Goal: Find specific page/section: Find specific page/section

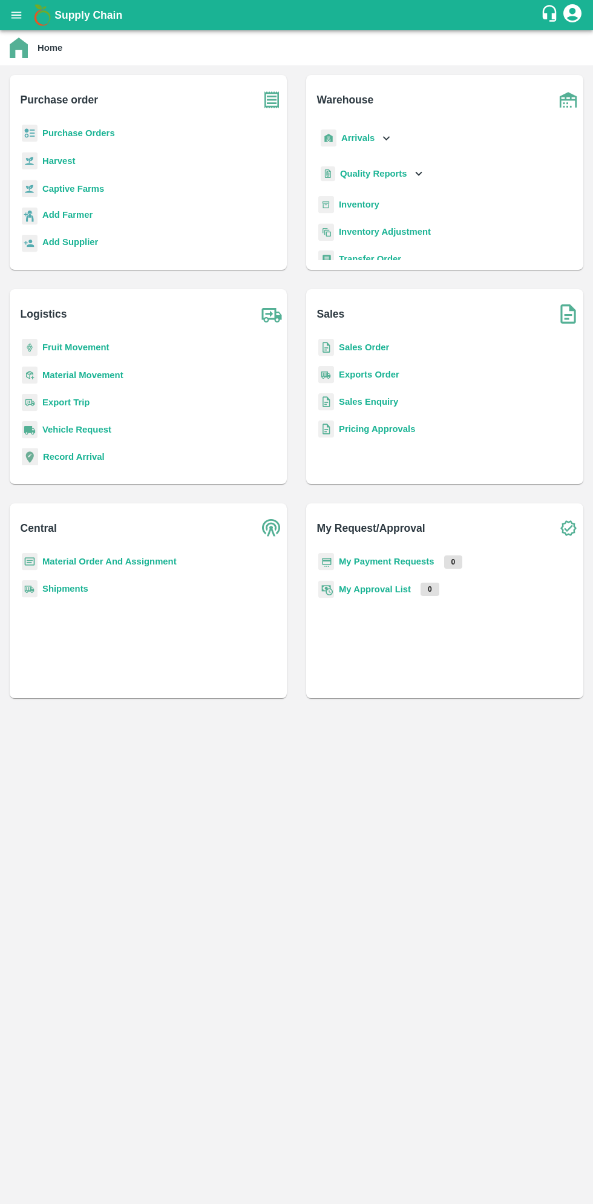
click at [11, 15] on icon "open drawer" at bounding box center [16, 14] width 13 height 13
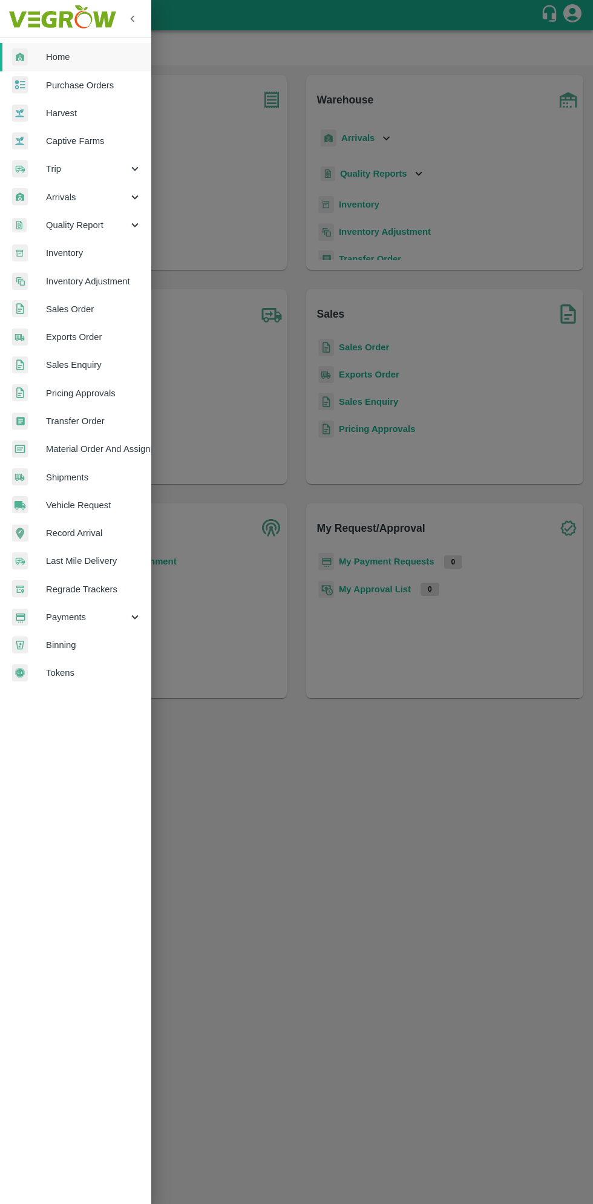
click at [59, 199] on span "Arrivals" at bounding box center [87, 197] width 82 height 13
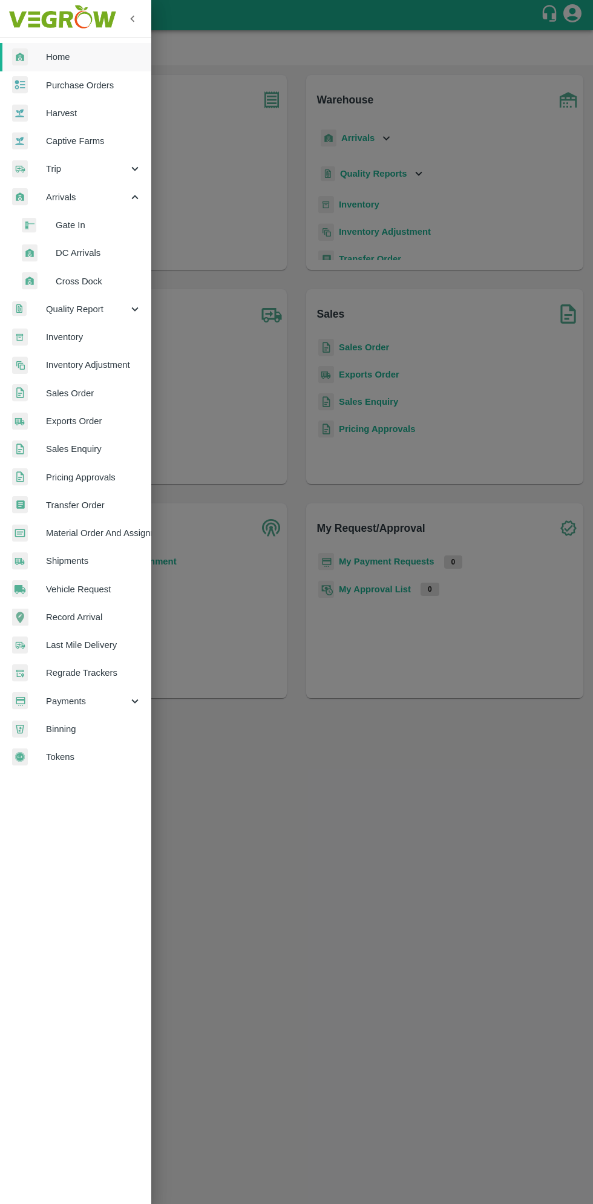
click at [72, 252] on span "DC Arrivals" at bounding box center [99, 252] width 86 height 13
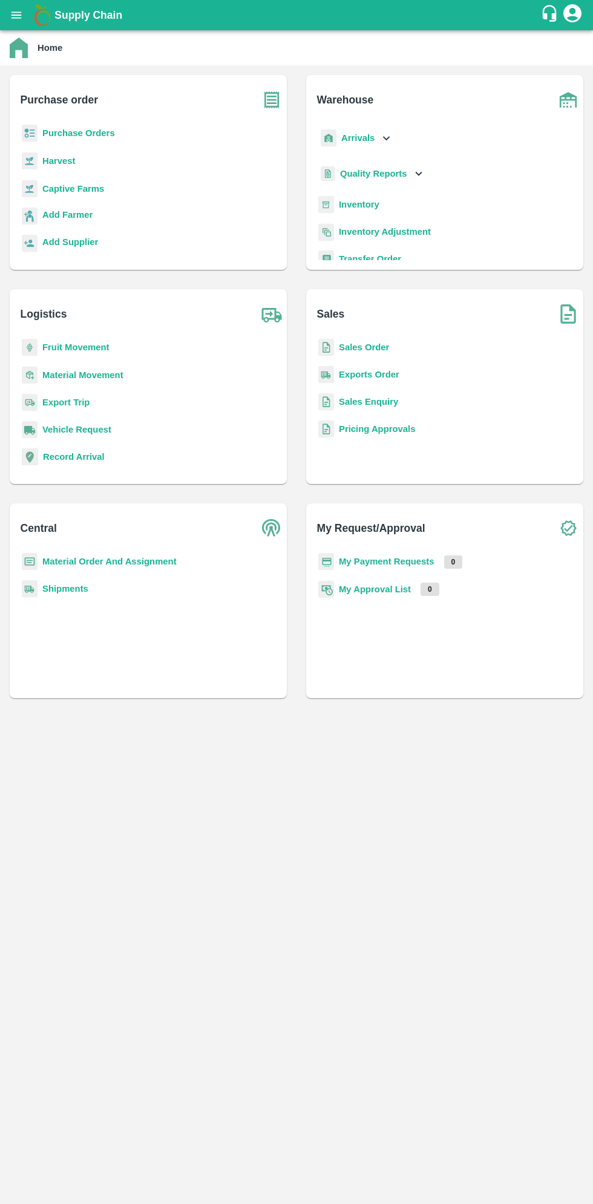
click at [19, 15] on icon "open drawer" at bounding box center [16, 14] width 10 height 7
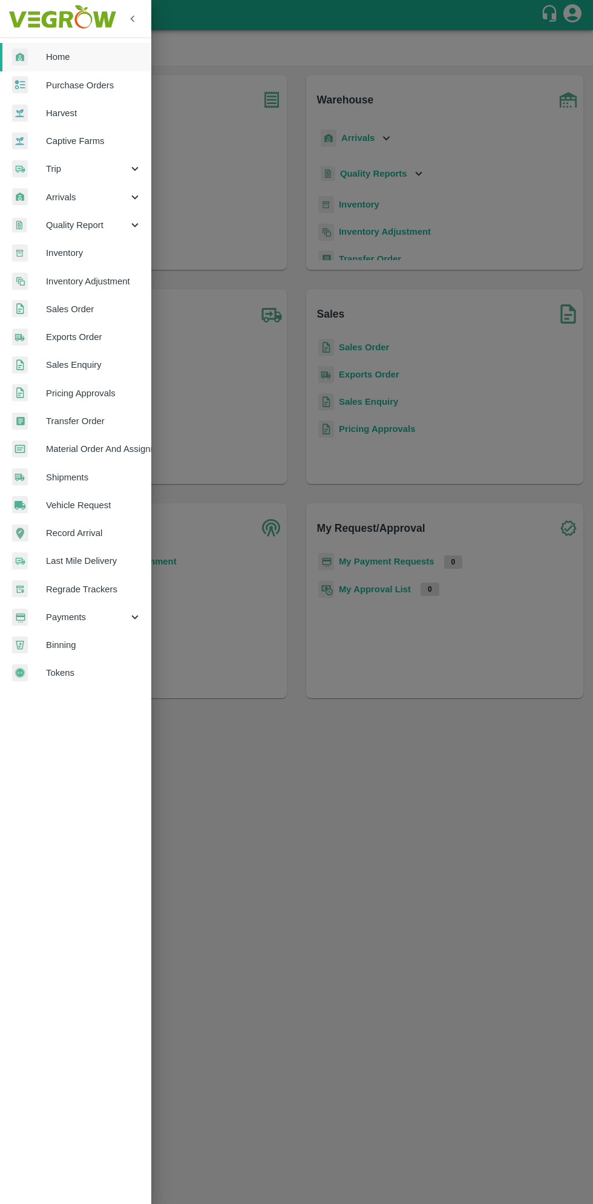
click at [62, 199] on span "Arrivals" at bounding box center [87, 197] width 82 height 13
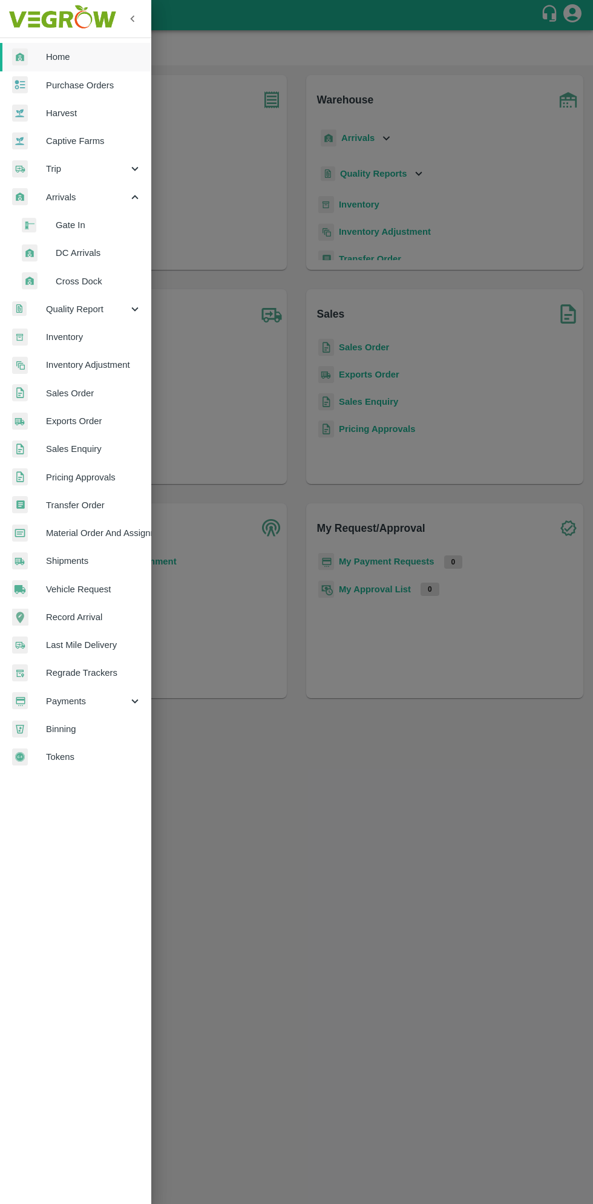
click at [70, 253] on span "DC Arrivals" at bounding box center [99, 252] width 86 height 13
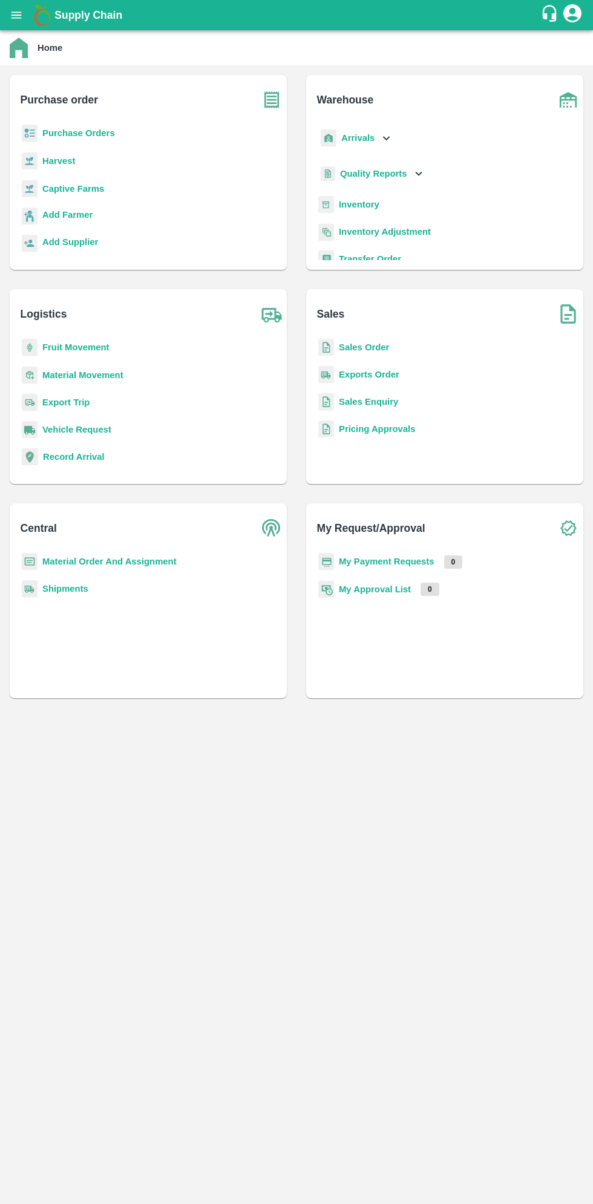
click at [25, 19] on button "open drawer" at bounding box center [16, 15] width 28 height 28
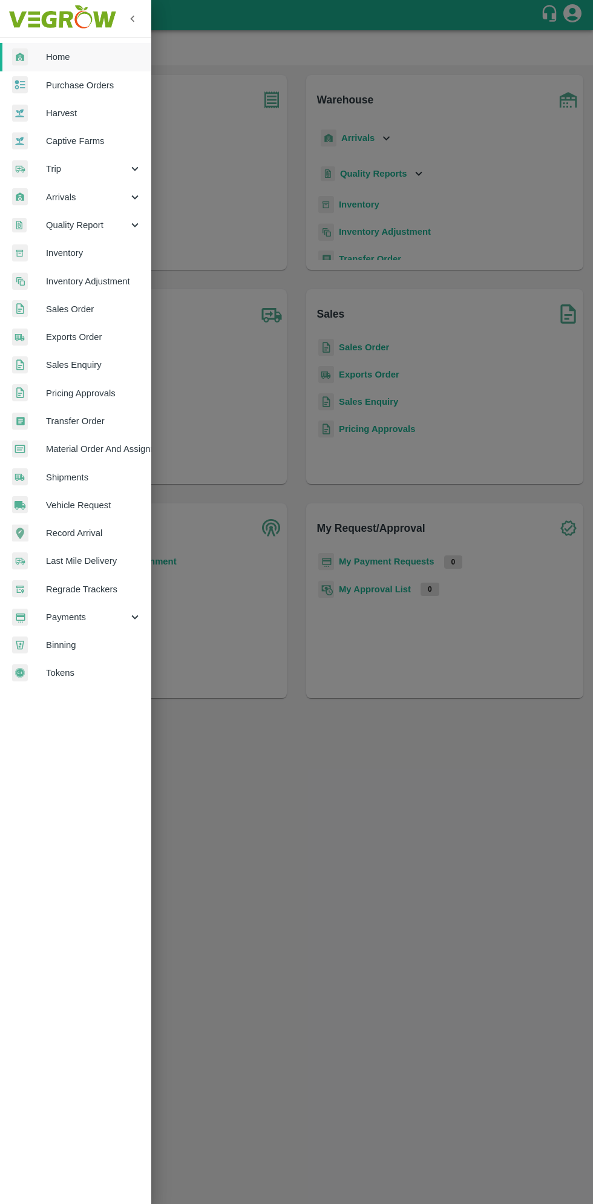
click at [99, 194] on span "Arrivals" at bounding box center [87, 197] width 82 height 13
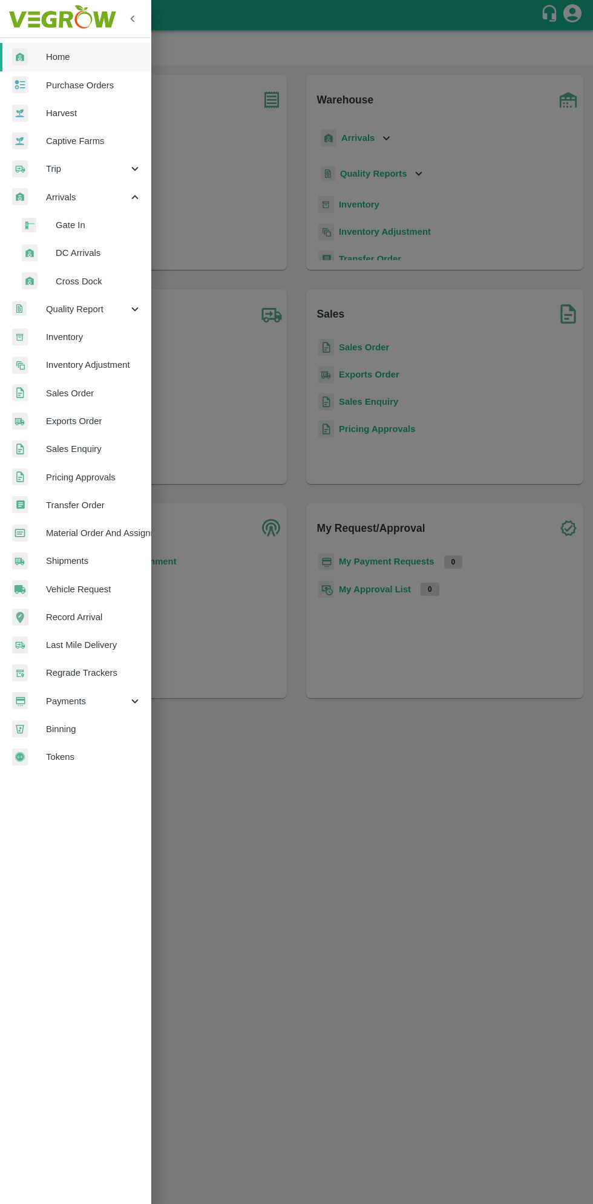
click at [86, 253] on span "DC Arrivals" at bounding box center [99, 252] width 86 height 13
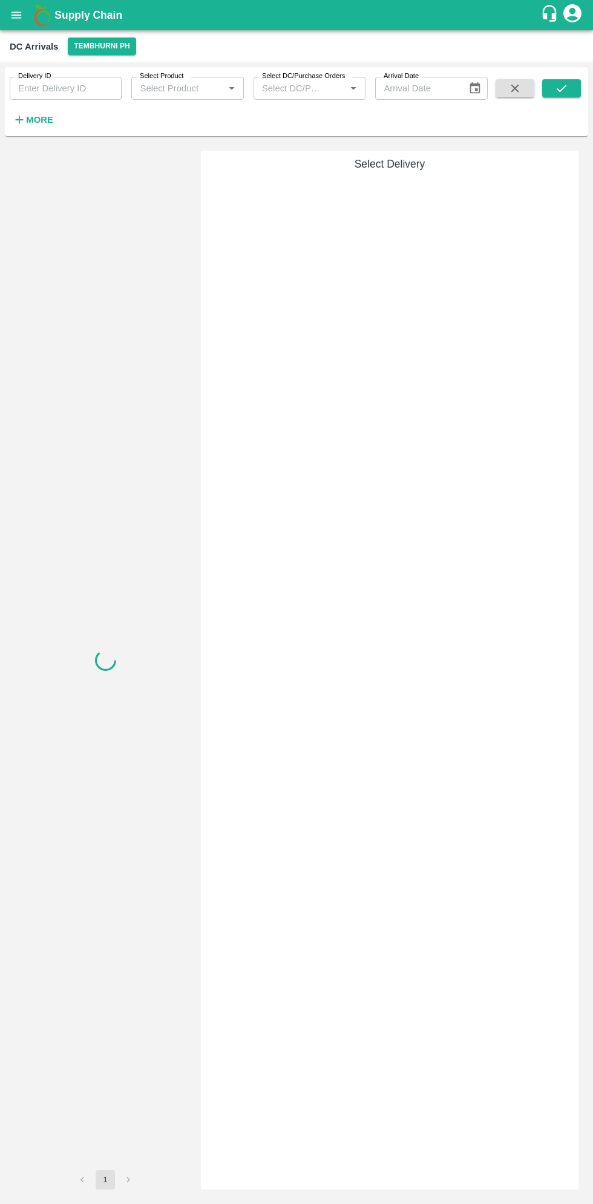
click at [16, 15] on icon "open drawer" at bounding box center [16, 14] width 10 height 7
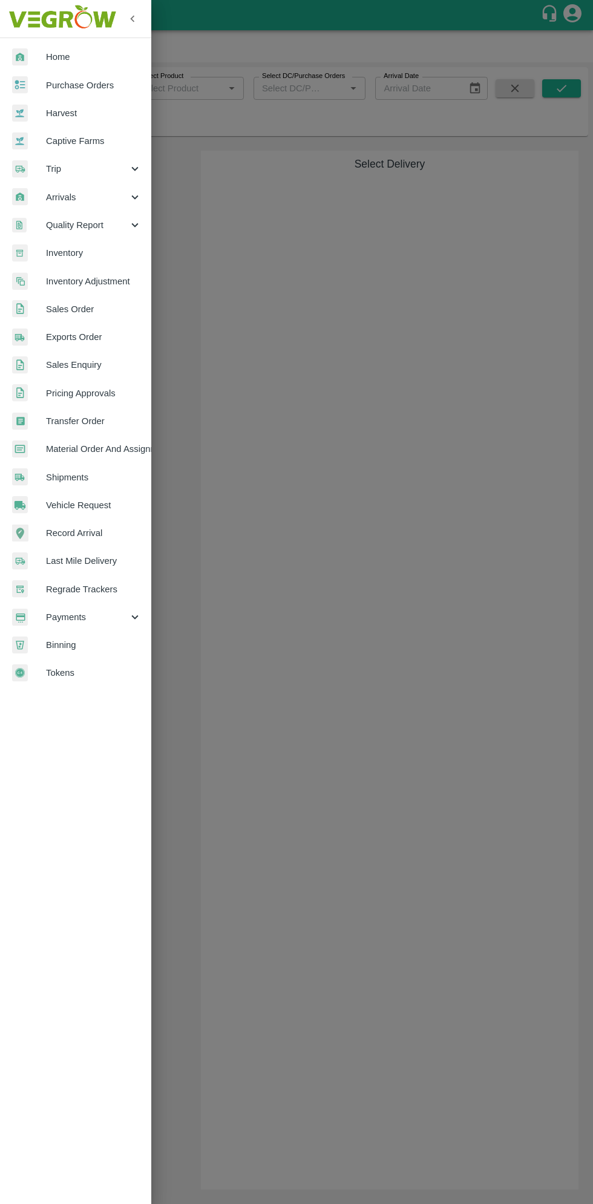
click at [76, 199] on span "Arrivals" at bounding box center [87, 197] width 82 height 13
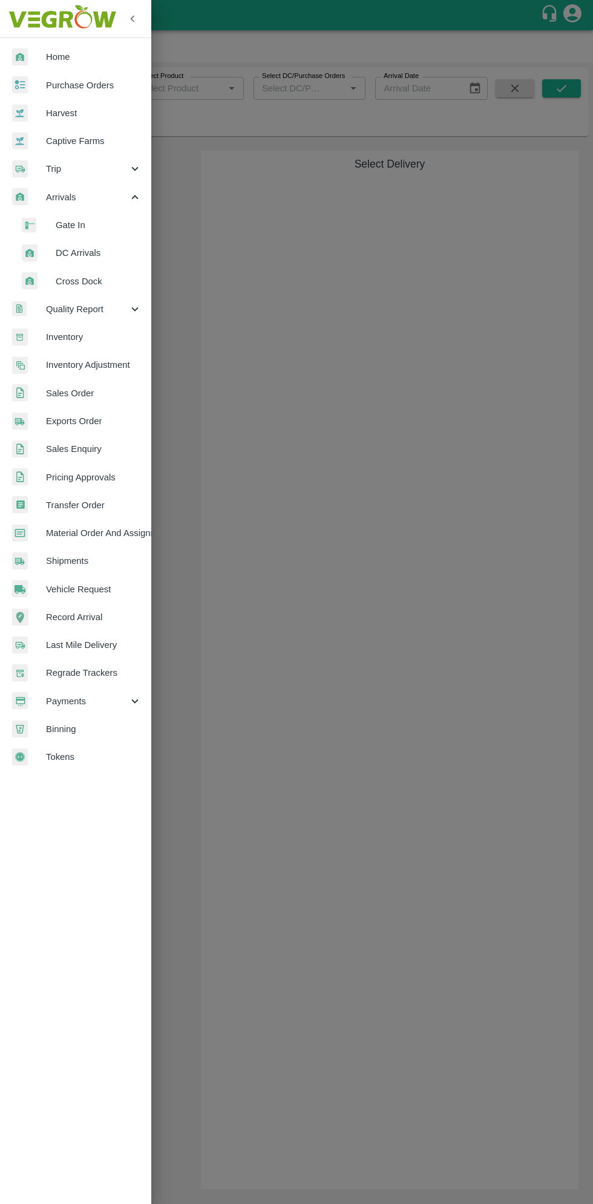
click at [76, 253] on span "DC Arrivals" at bounding box center [99, 252] width 86 height 13
